Goal: Find specific page/section: Find specific page/section

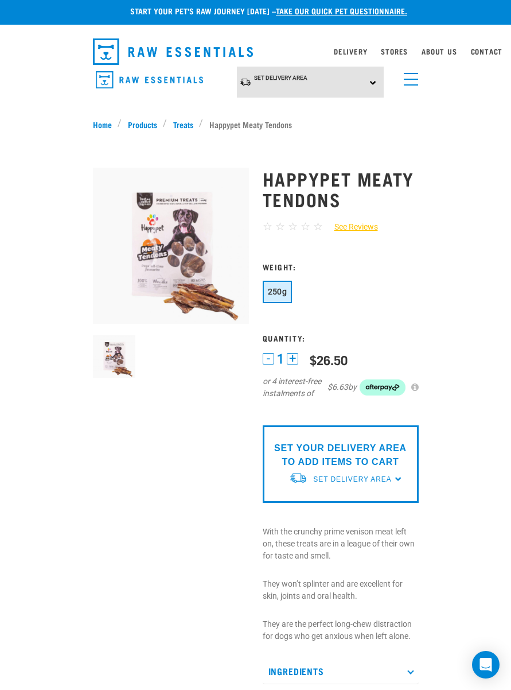
click at [411, 79] on span "menu" at bounding box center [411, 79] width 14 height 1
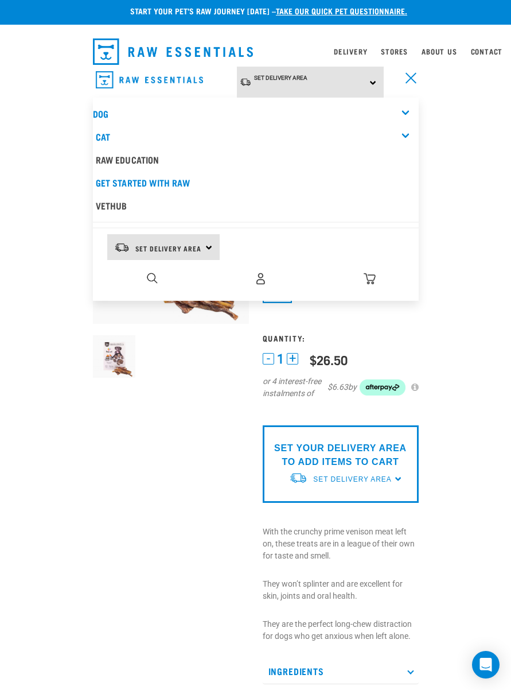
click at [106, 134] on link "Cat" at bounding box center [103, 136] width 14 height 5
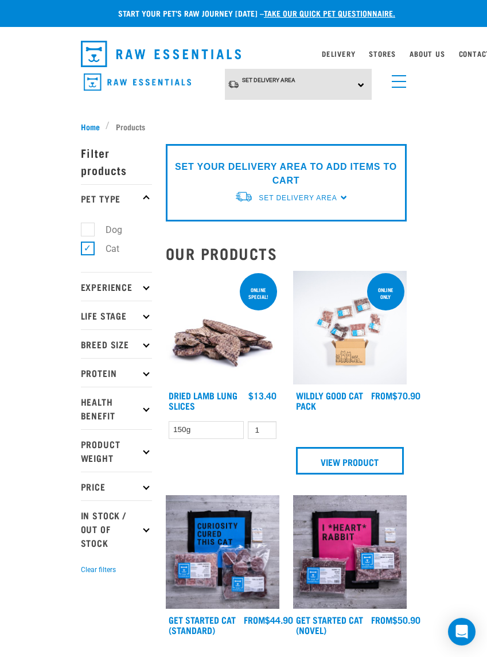
click at [258, 93] on div "Set Delivery Area North Island South Island" at bounding box center [298, 85] width 147 height 32
click at [287, 113] on link "[GEOGRAPHIC_DATA]" at bounding box center [282, 116] width 114 height 19
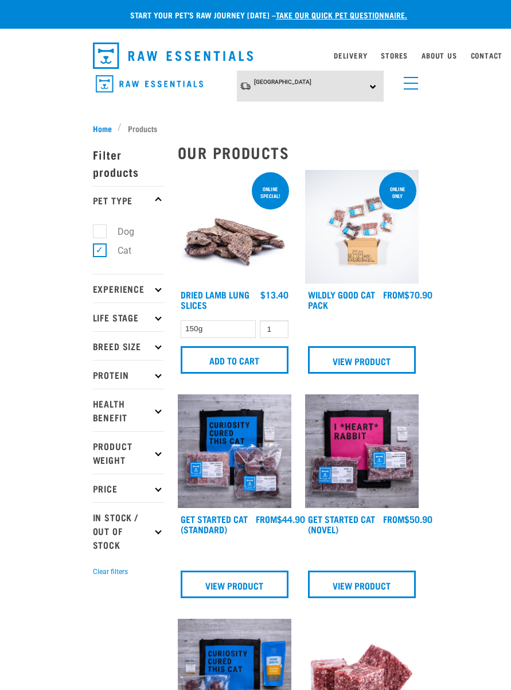
scroll to position [12, 0]
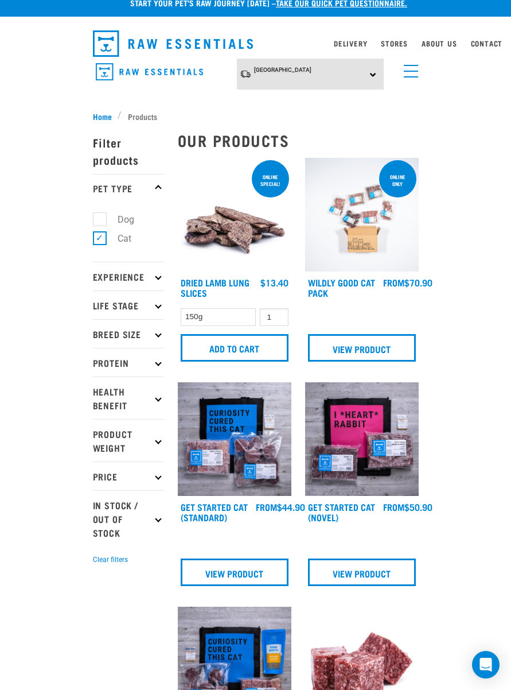
click at [102, 221] on label "Dog" at bounding box center [119, 219] width 40 height 14
click at [100, 221] on input "Dog" at bounding box center [96, 217] width 7 height 7
checkbox input "true"
